Goal: Check status: Check status

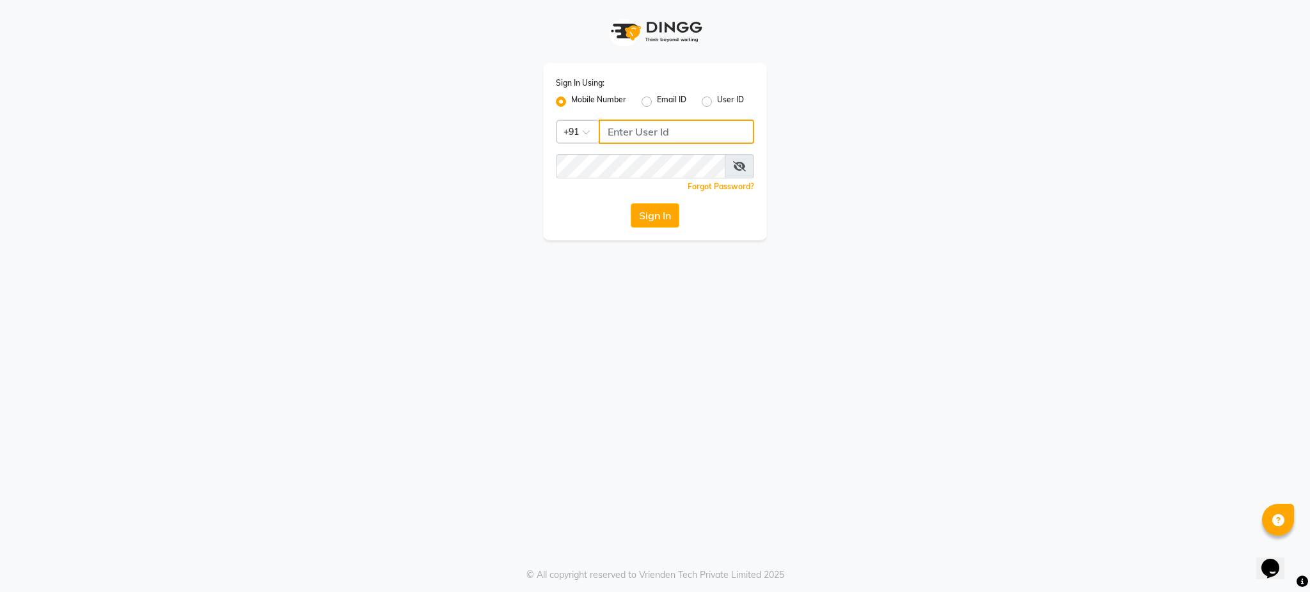
click at [657, 137] on input "Username" at bounding box center [676, 132] width 155 height 24
type input "9372533163"
click at [631, 203] on button "Sign In" at bounding box center [655, 215] width 49 height 24
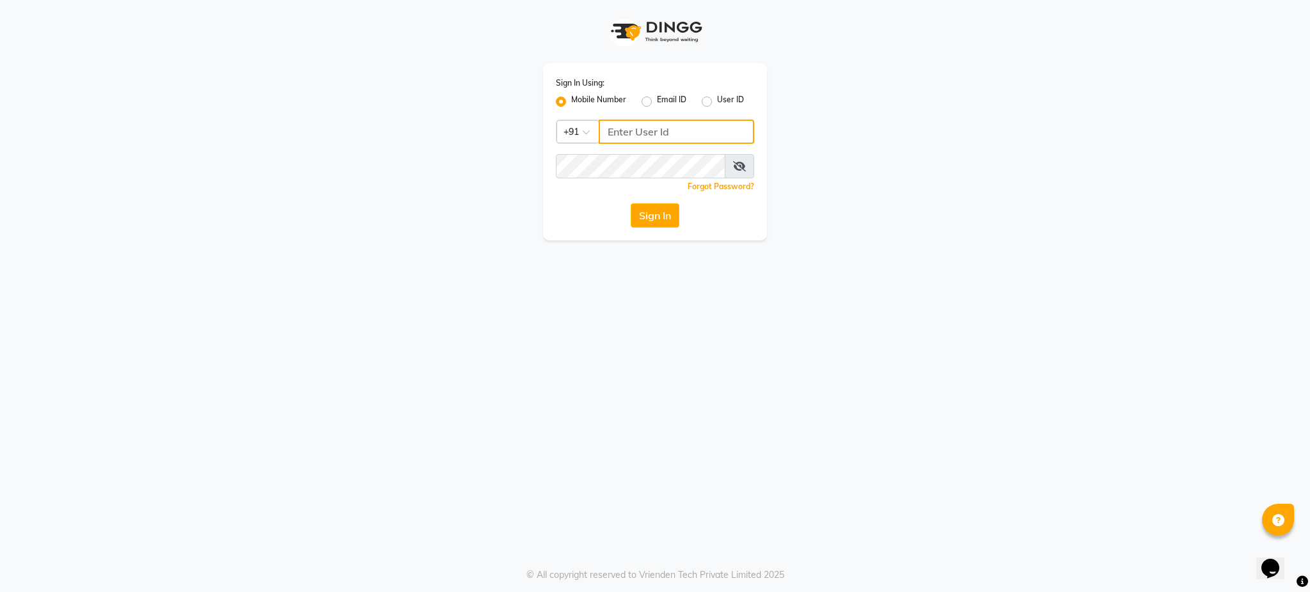
click at [655, 127] on input "Username" at bounding box center [676, 132] width 155 height 24
type input "9372533163"
click at [631, 203] on button "Sign In" at bounding box center [655, 215] width 49 height 24
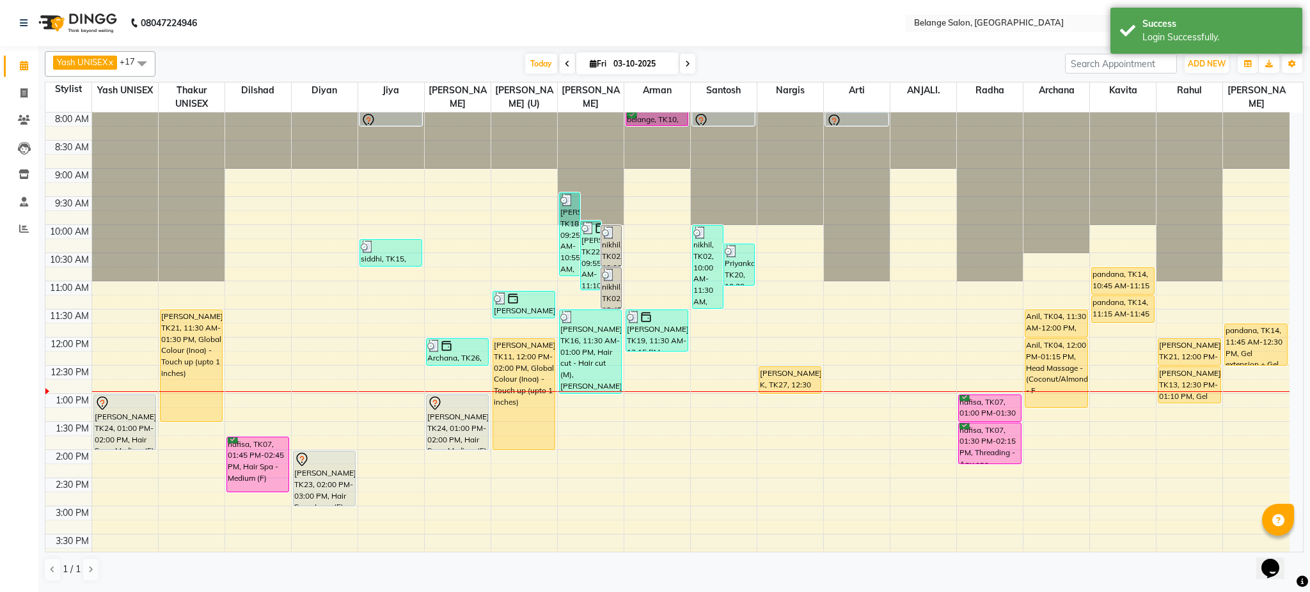
click at [688, 60] on icon at bounding box center [687, 64] width 5 height 8
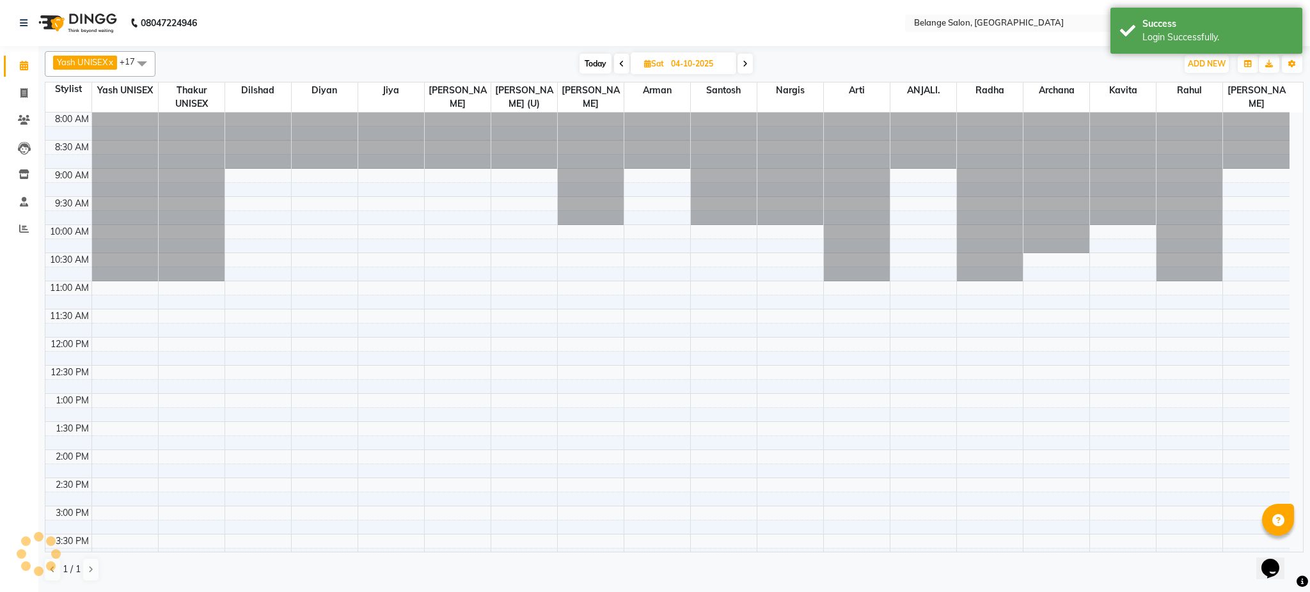
scroll to position [226, 0]
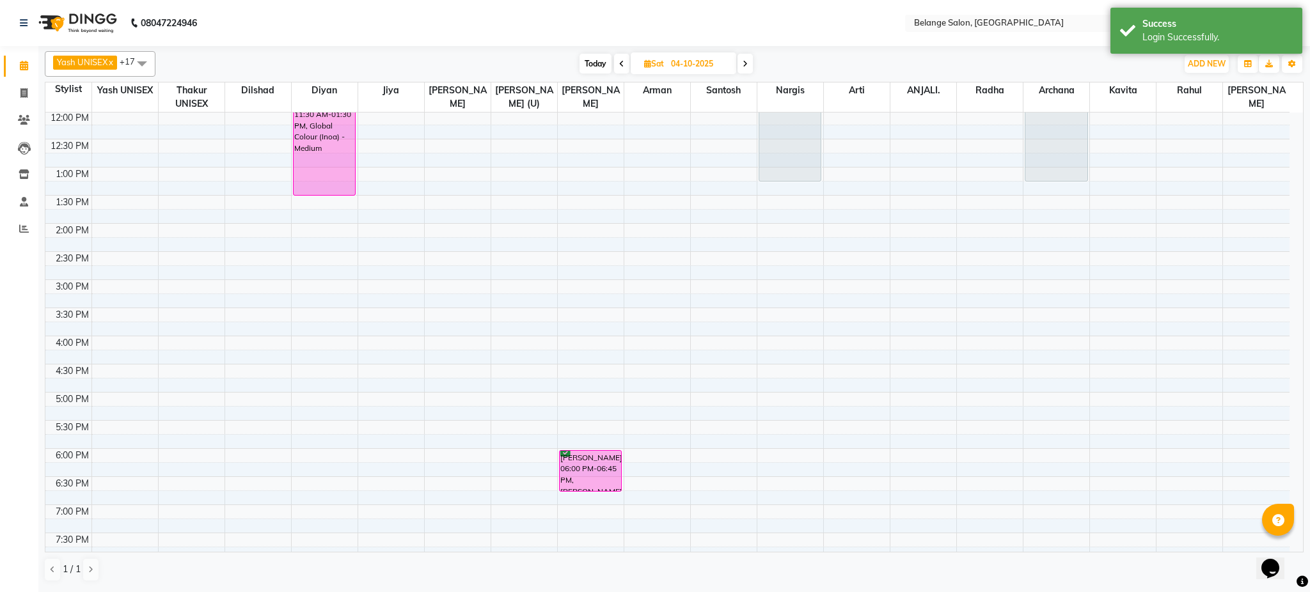
click at [581, 65] on span "Today" at bounding box center [595, 64] width 32 height 20
type input "03-10-2025"
